Goal: Information Seeking & Learning: Learn about a topic

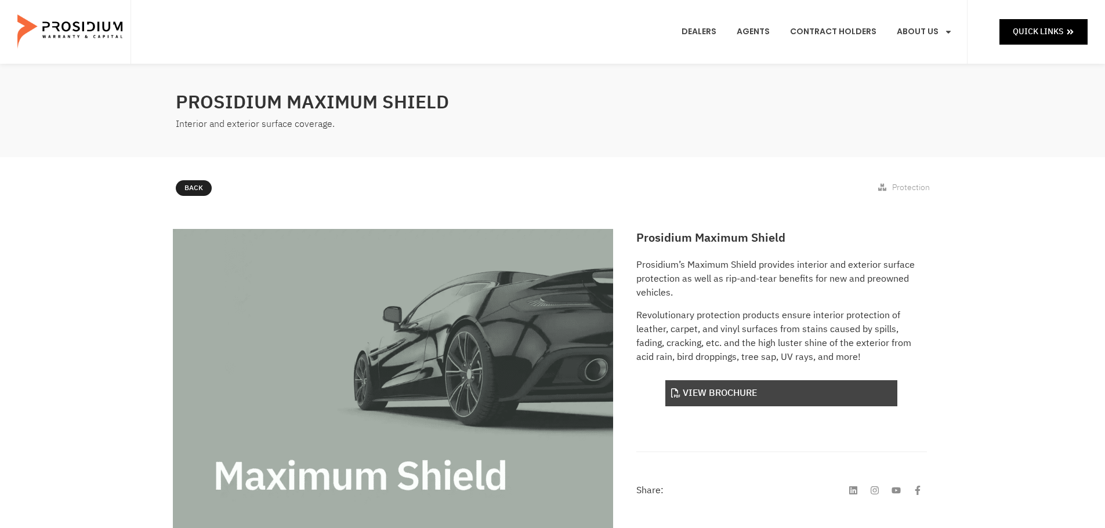
click at [699, 401] on link "View Brochure" at bounding box center [781, 393] width 232 height 26
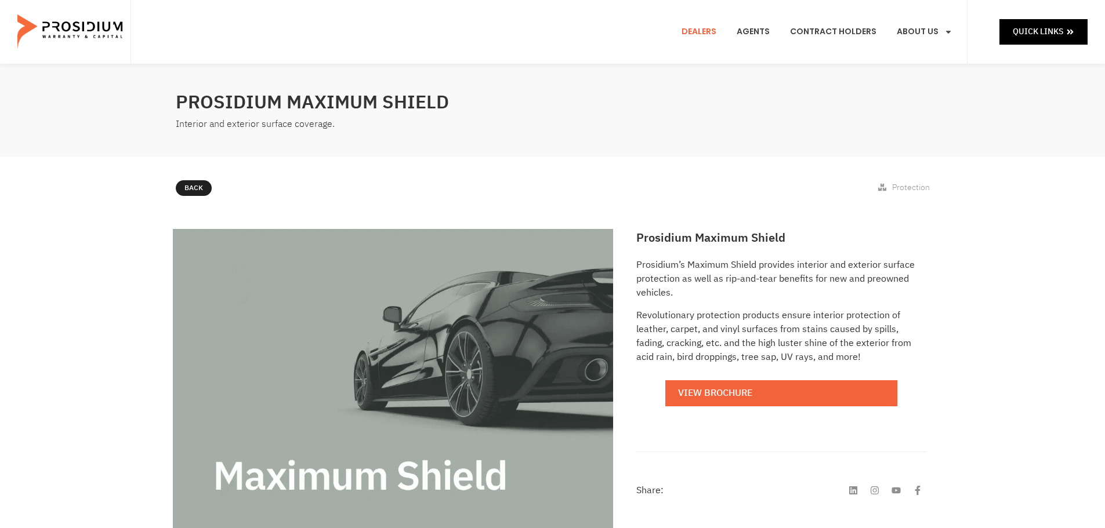
click at [697, 27] on link "Dealers" at bounding box center [699, 31] width 52 height 43
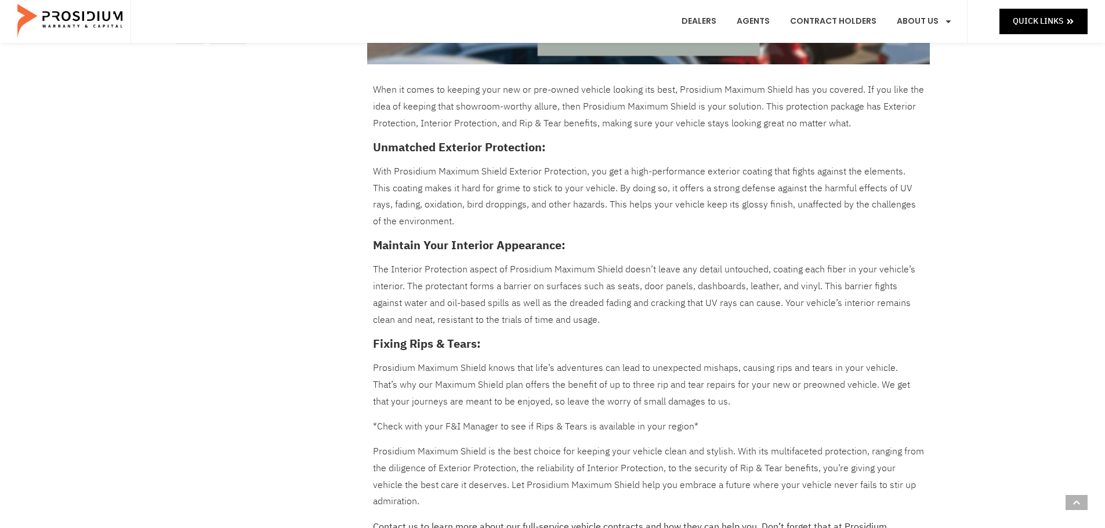
scroll to position [406, 0]
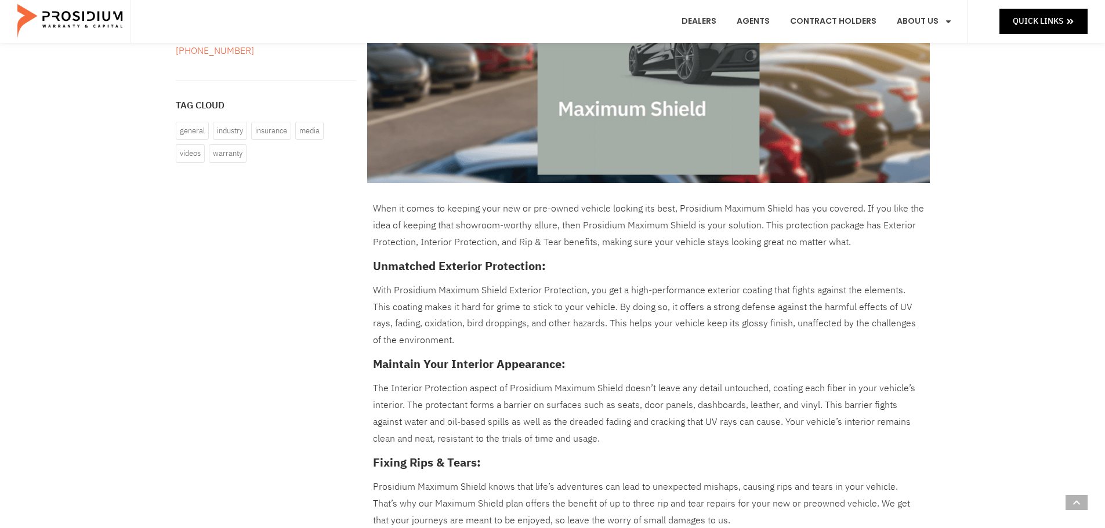
scroll to position [348, 0]
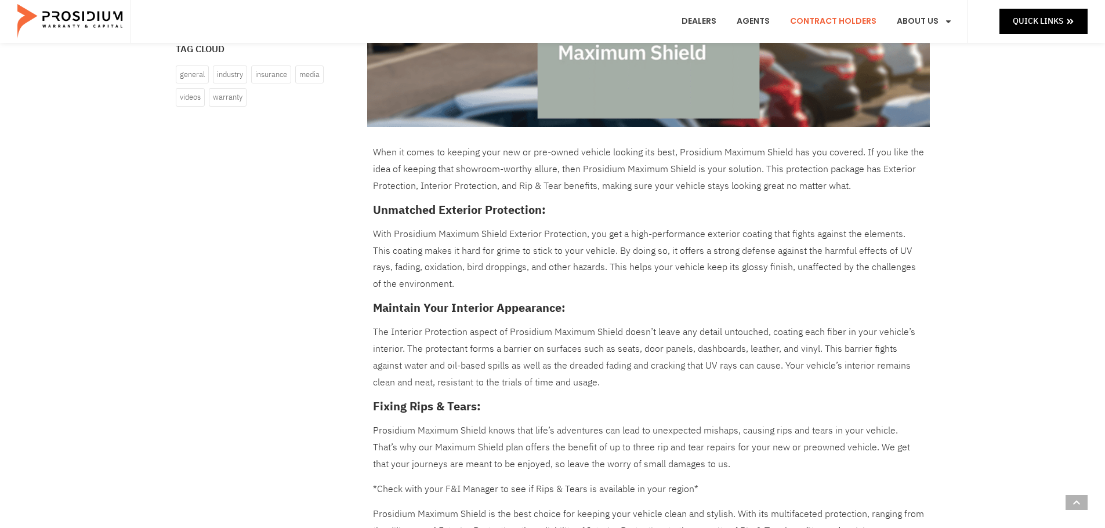
click at [823, 17] on link "Contract Holders" at bounding box center [833, 21] width 104 height 43
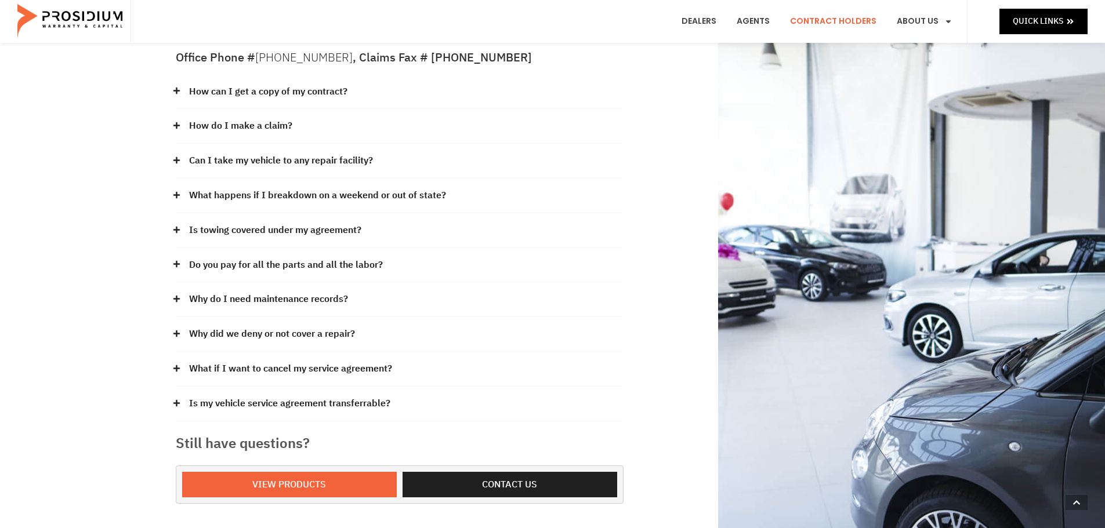
scroll to position [232, 0]
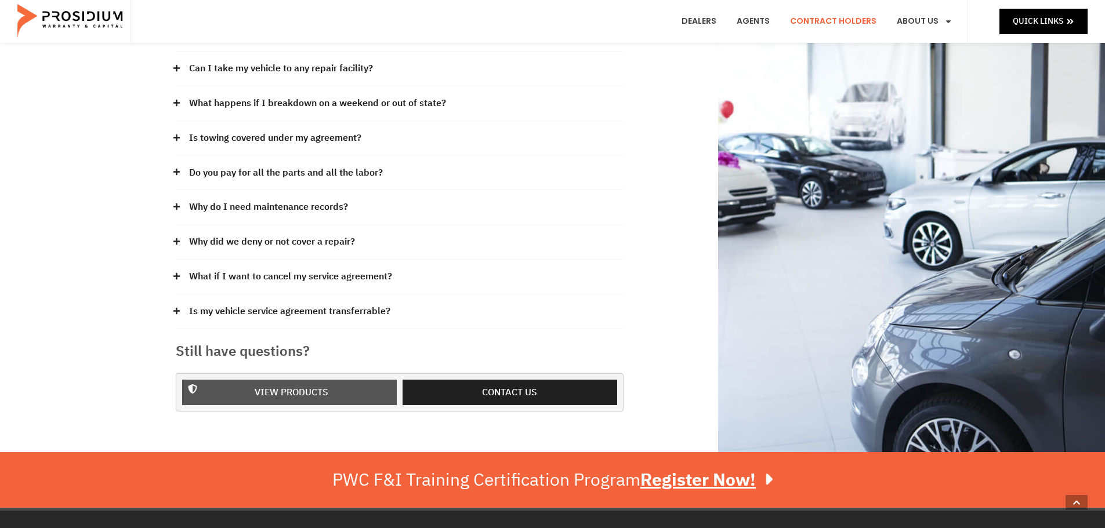
click at [264, 384] on span "View Products" at bounding box center [292, 392] width 74 height 17
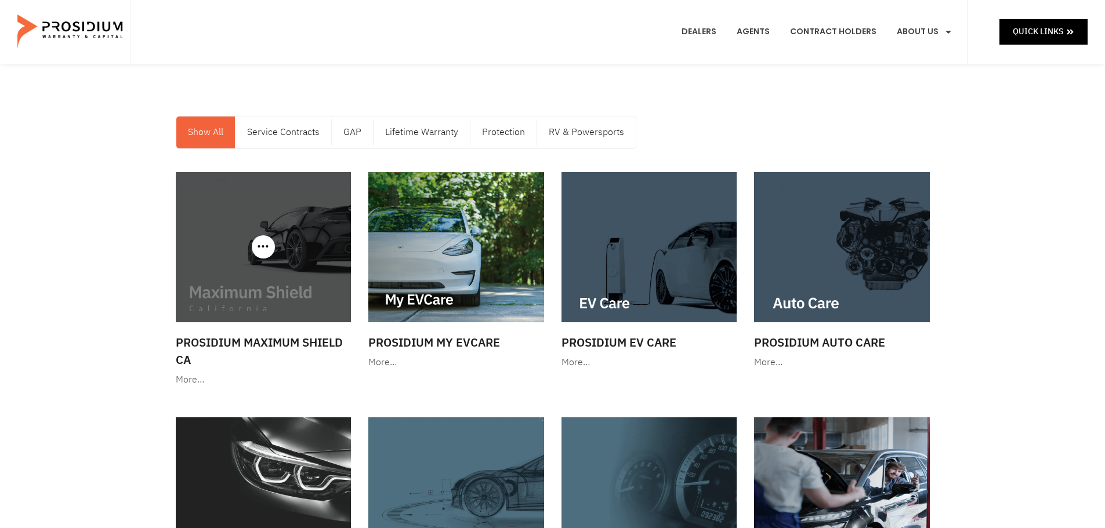
click at [236, 292] on img at bounding box center [264, 247] width 176 height 150
